Goal: Check status: Check status

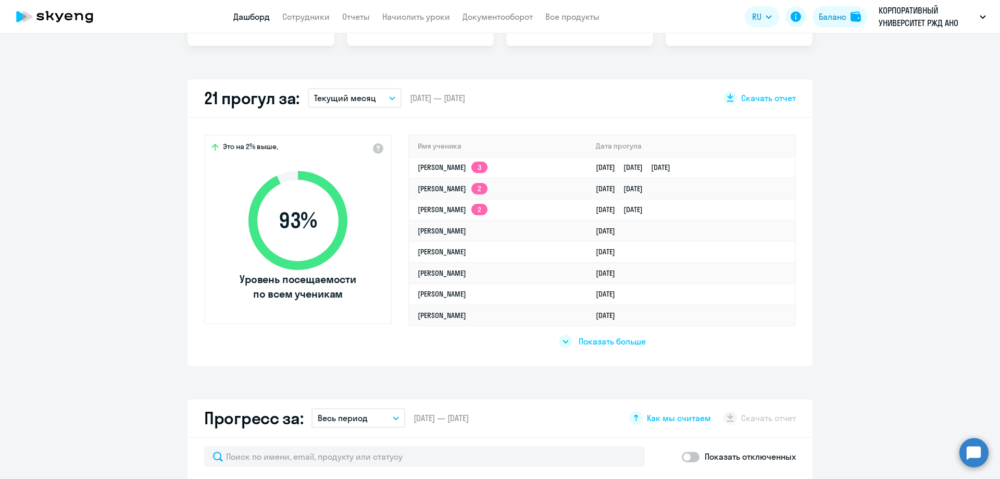
scroll to position [313, 0]
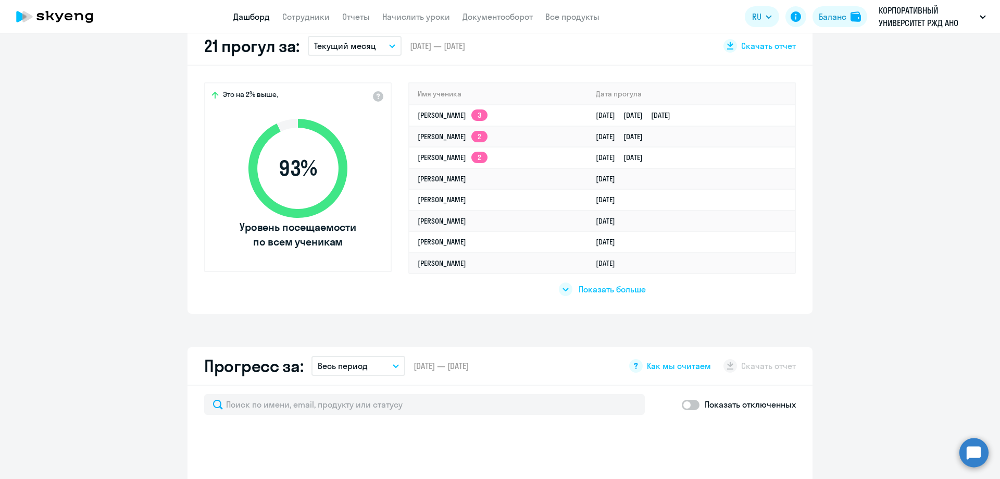
select select "30"
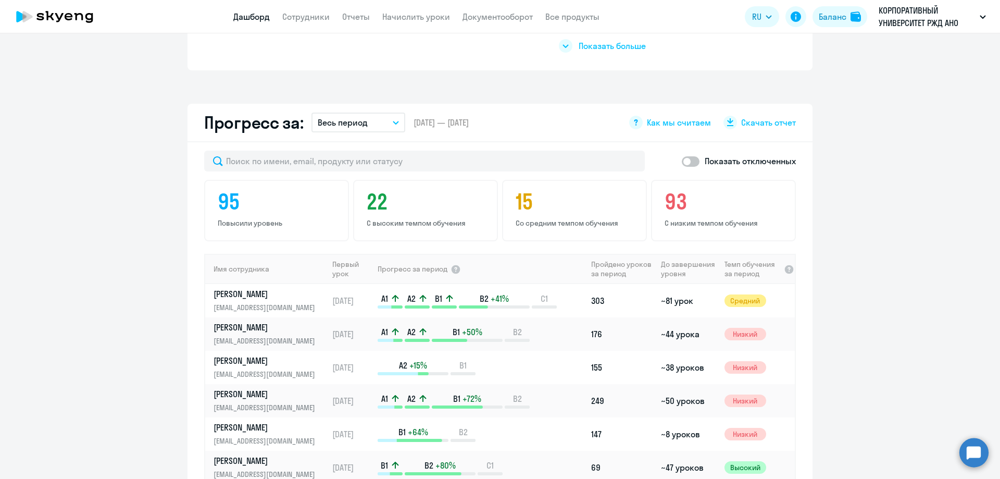
scroll to position [573, 0]
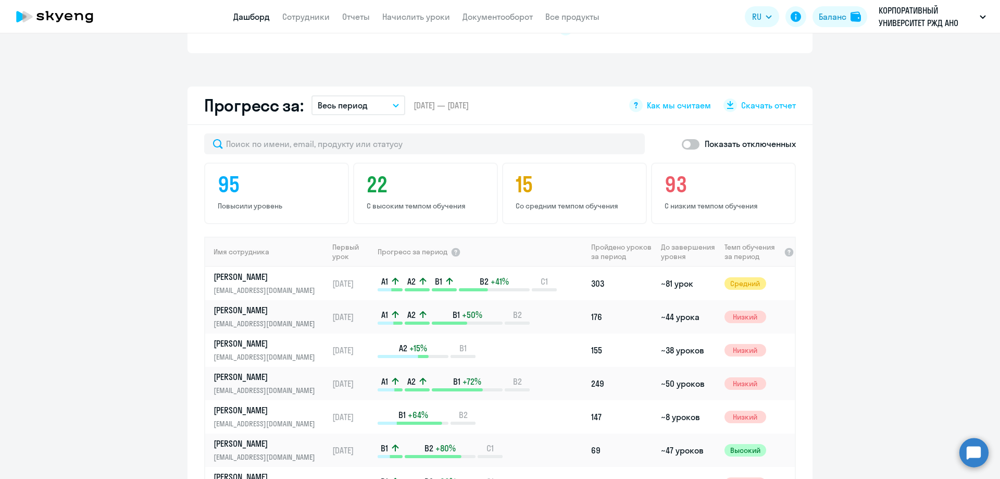
click at [691, 147] on span at bounding box center [691, 144] width 18 height 10
click at [682, 144] on input "checkbox" at bounding box center [681, 144] width 1 height 1
checkbox input "true"
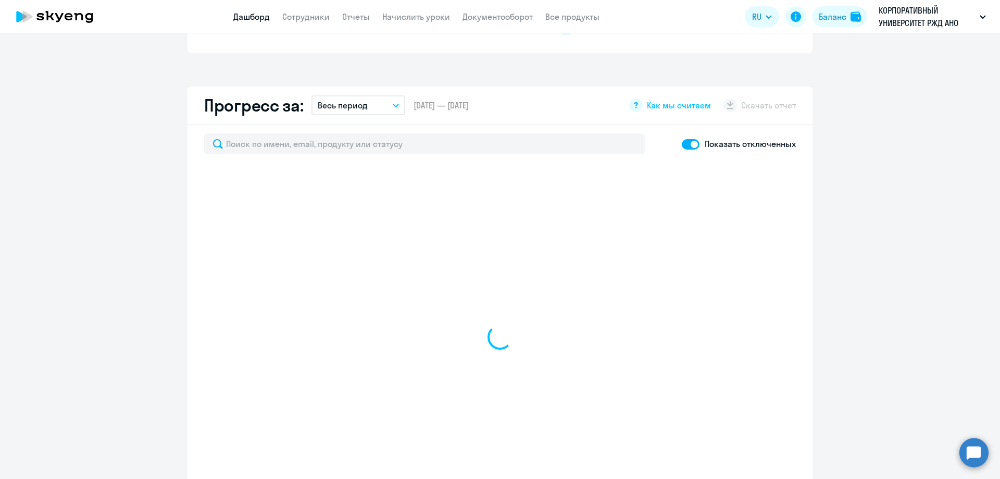
click at [395, 106] on icon "button" at bounding box center [396, 106] width 6 height 4
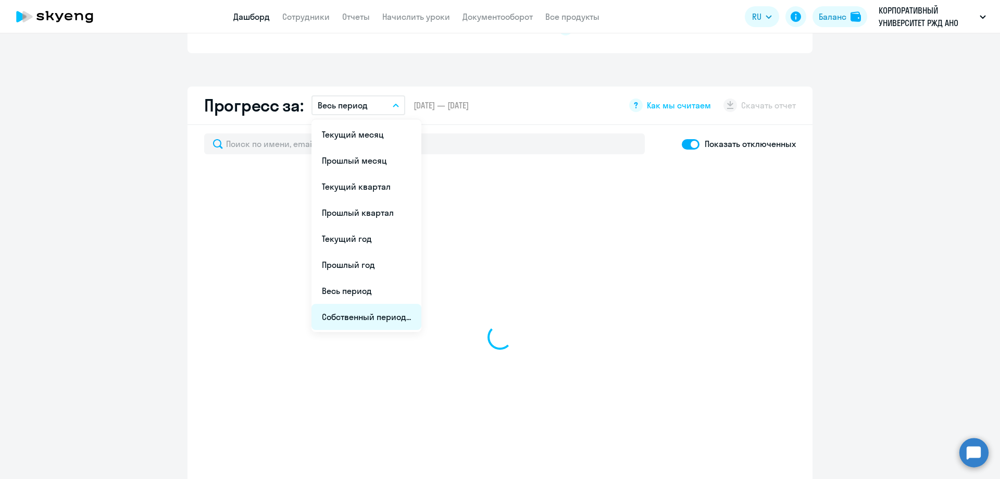
click at [378, 320] on li "Собственный период..." at bounding box center [367, 317] width 110 height 26
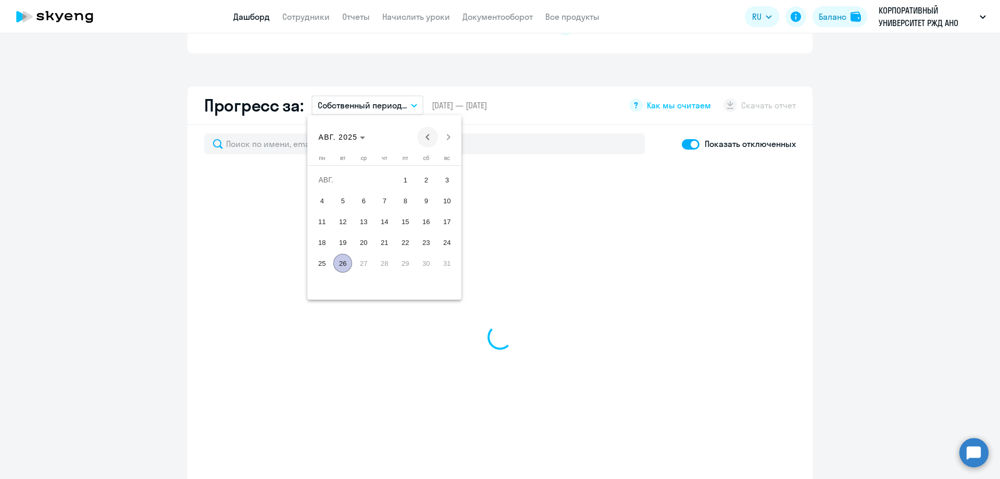
click at [427, 137] on span "Previous month" at bounding box center [427, 137] width 21 height 21
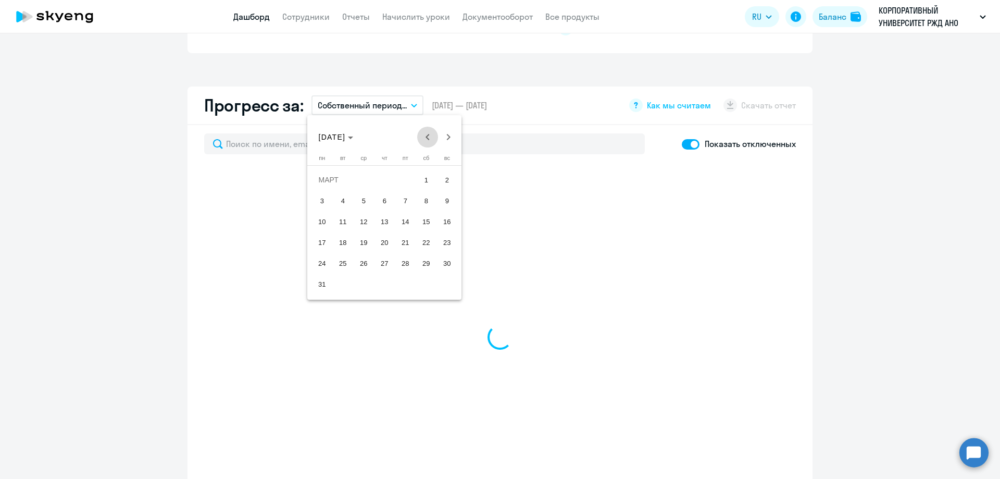
click at [427, 137] on span "Previous month" at bounding box center [427, 137] width 21 height 21
click at [445, 137] on span "Next month" at bounding box center [448, 137] width 21 height 21
click at [365, 201] on span "1" at bounding box center [363, 200] width 19 height 19
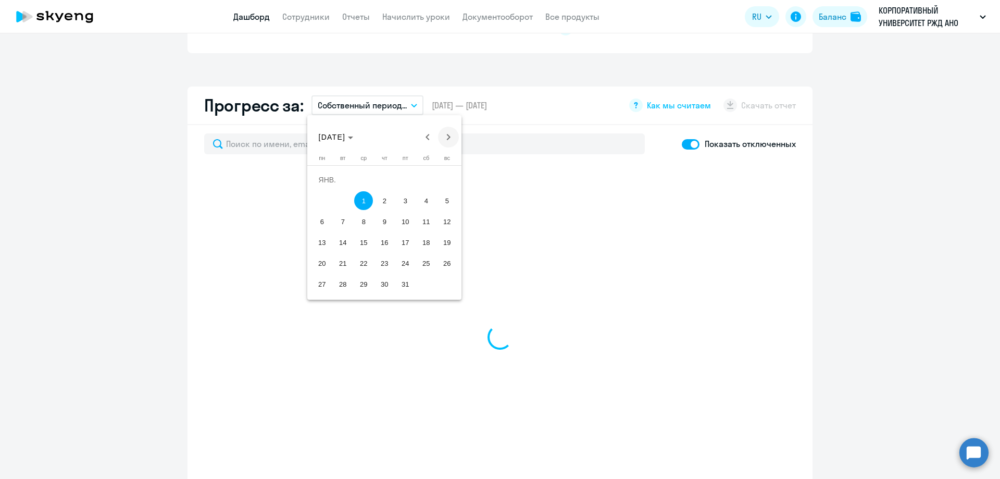
click at [450, 135] on span "Next month" at bounding box center [448, 137] width 21 height 21
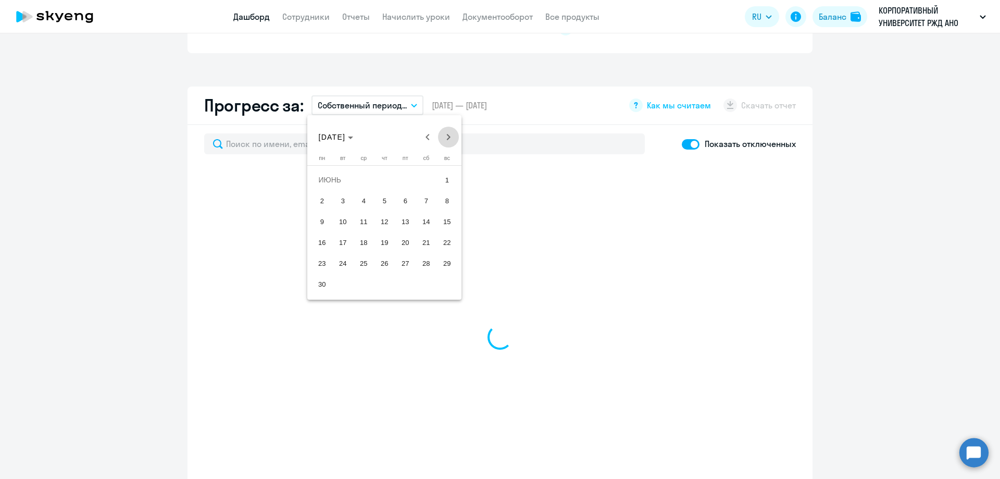
click at [450, 135] on span "Next month" at bounding box center [448, 137] width 21 height 21
click at [342, 265] on span "26" at bounding box center [342, 263] width 19 height 19
select select "30"
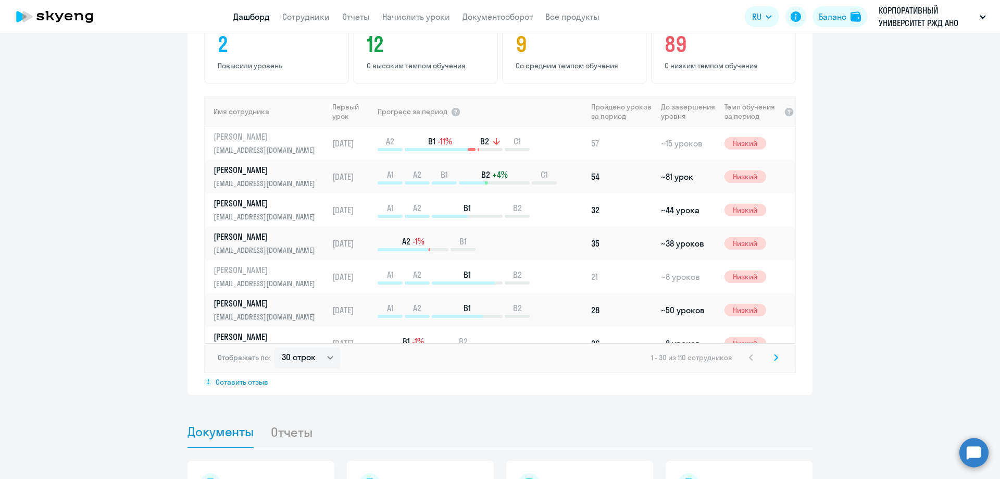
scroll to position [712, 0]
